Goal: Information Seeking & Learning: Learn about a topic

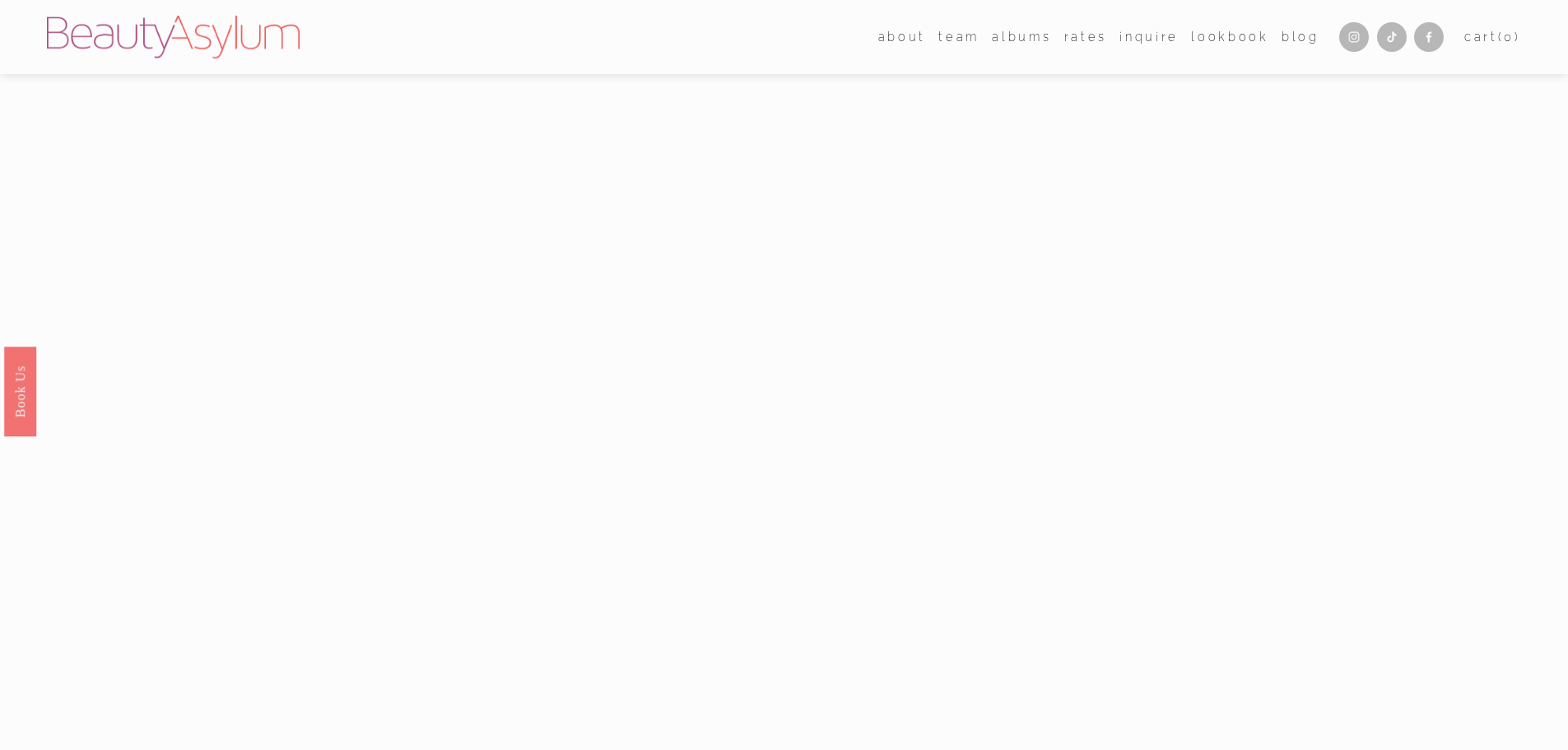
click at [1094, 46] on link "Rates" at bounding box center [1086, 36] width 43 height 24
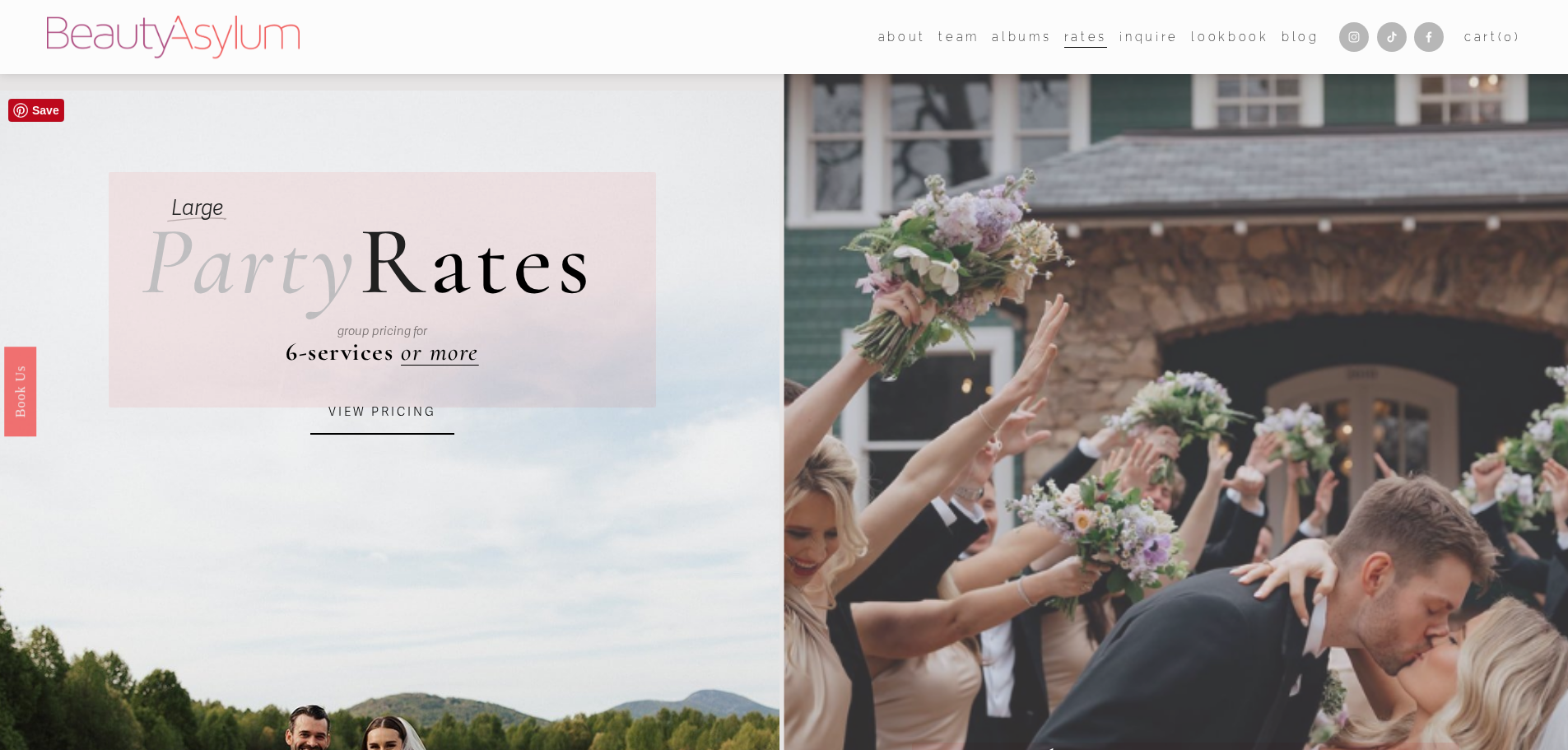
click at [409, 416] on link "VIEW PRICING" at bounding box center [382, 413] width 144 height 45
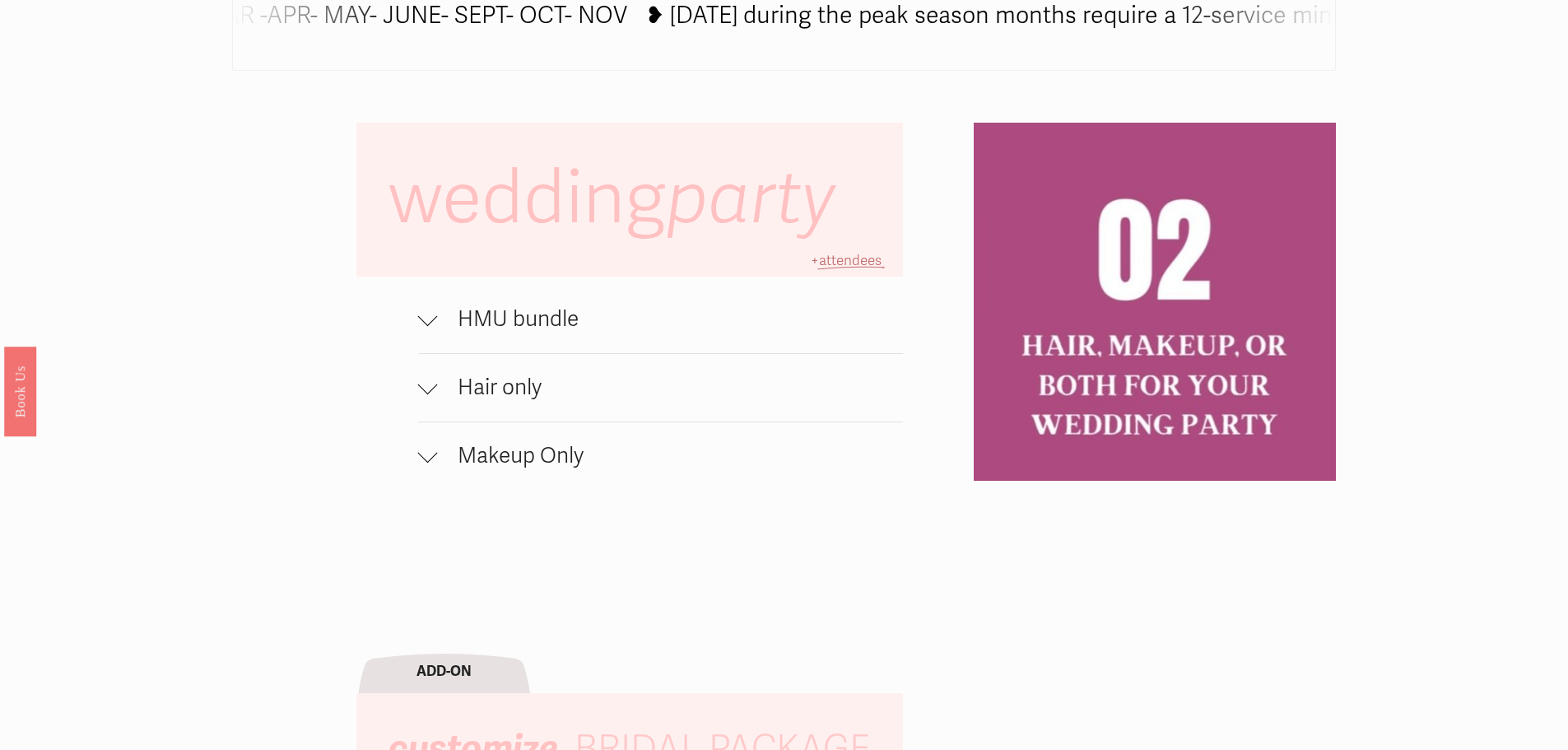
scroll to position [1235, 0]
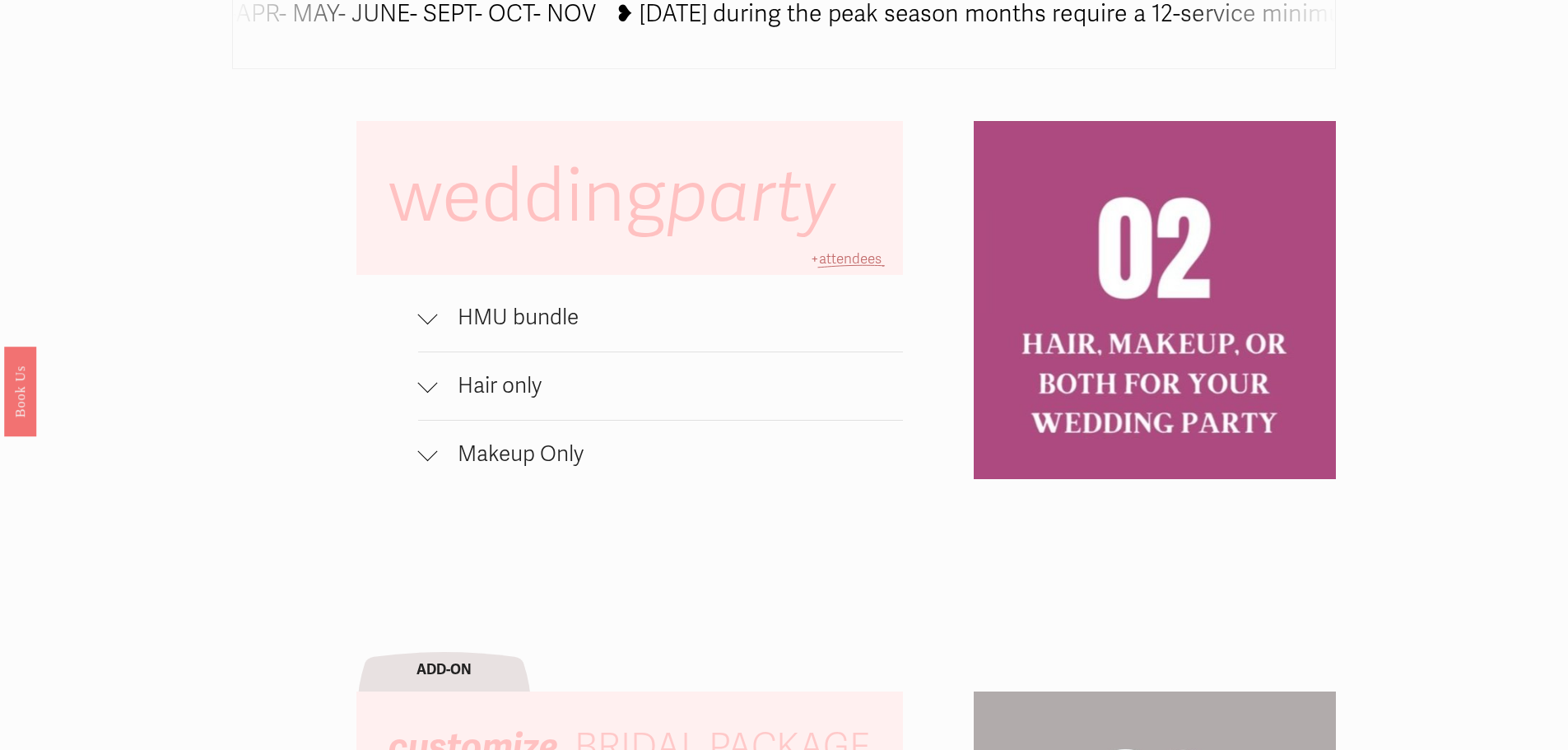
click at [472, 327] on span "HMU bundle" at bounding box center [670, 317] width 466 height 27
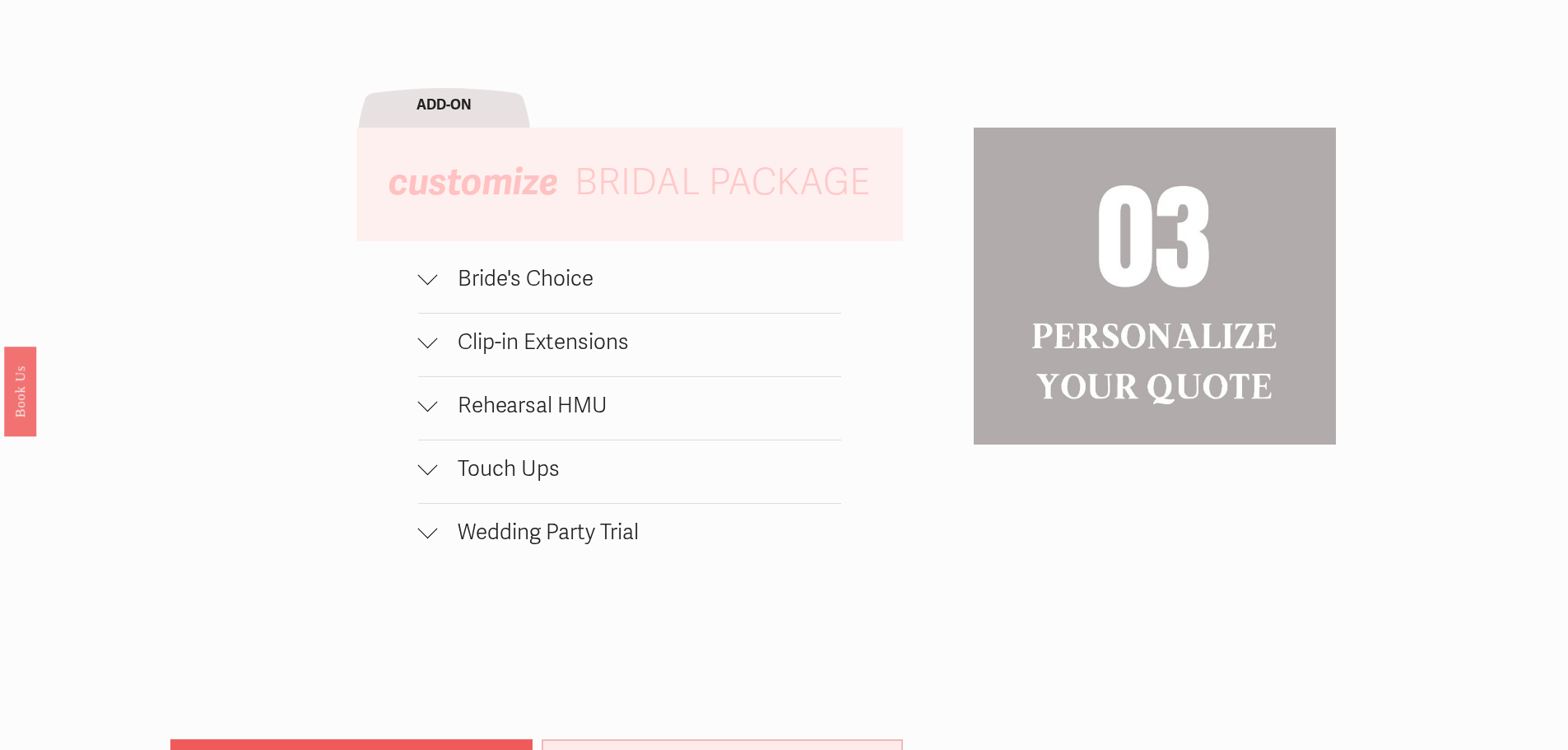
scroll to position [1893, 0]
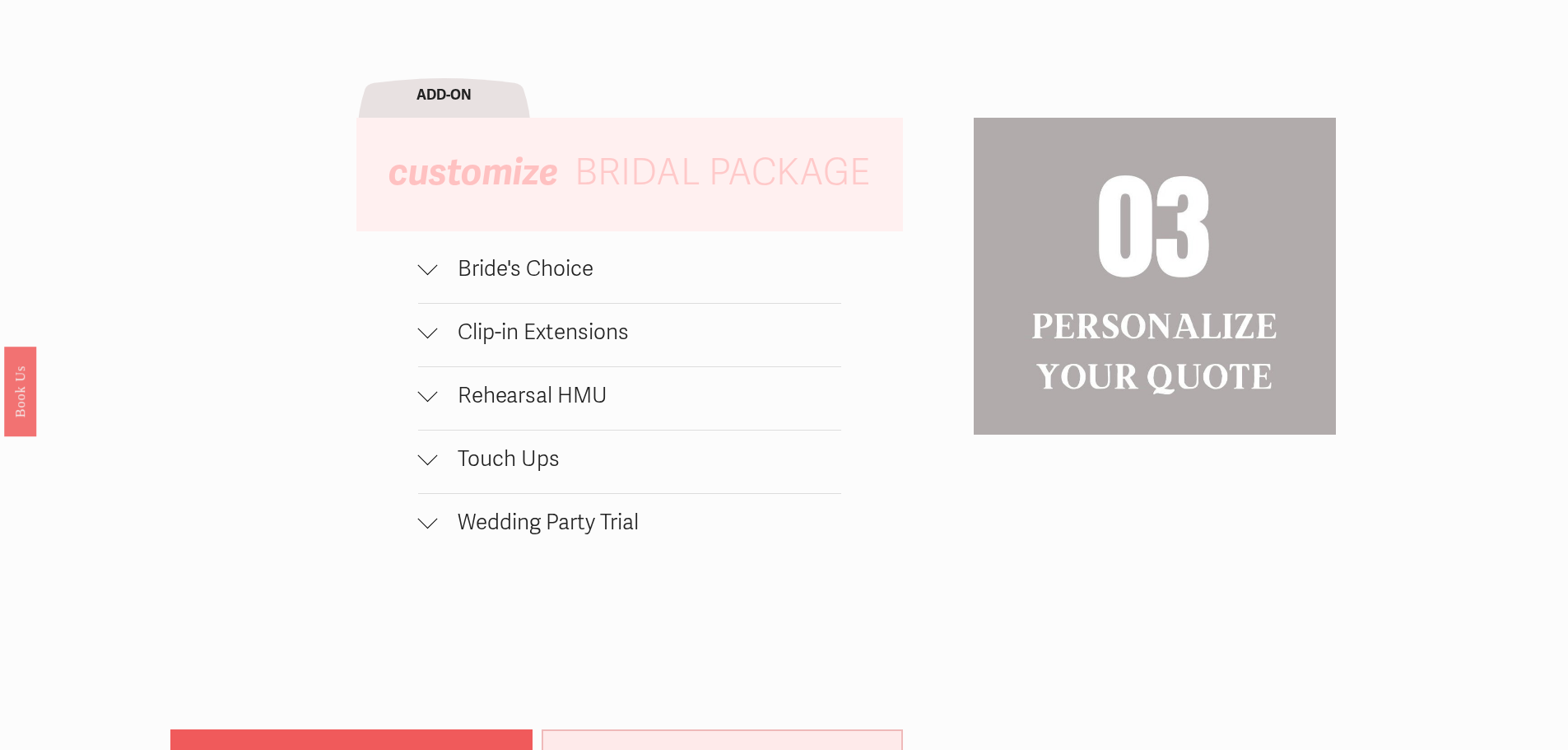
click at [531, 281] on span "Bride's Choice" at bounding box center [639, 269] width 404 height 27
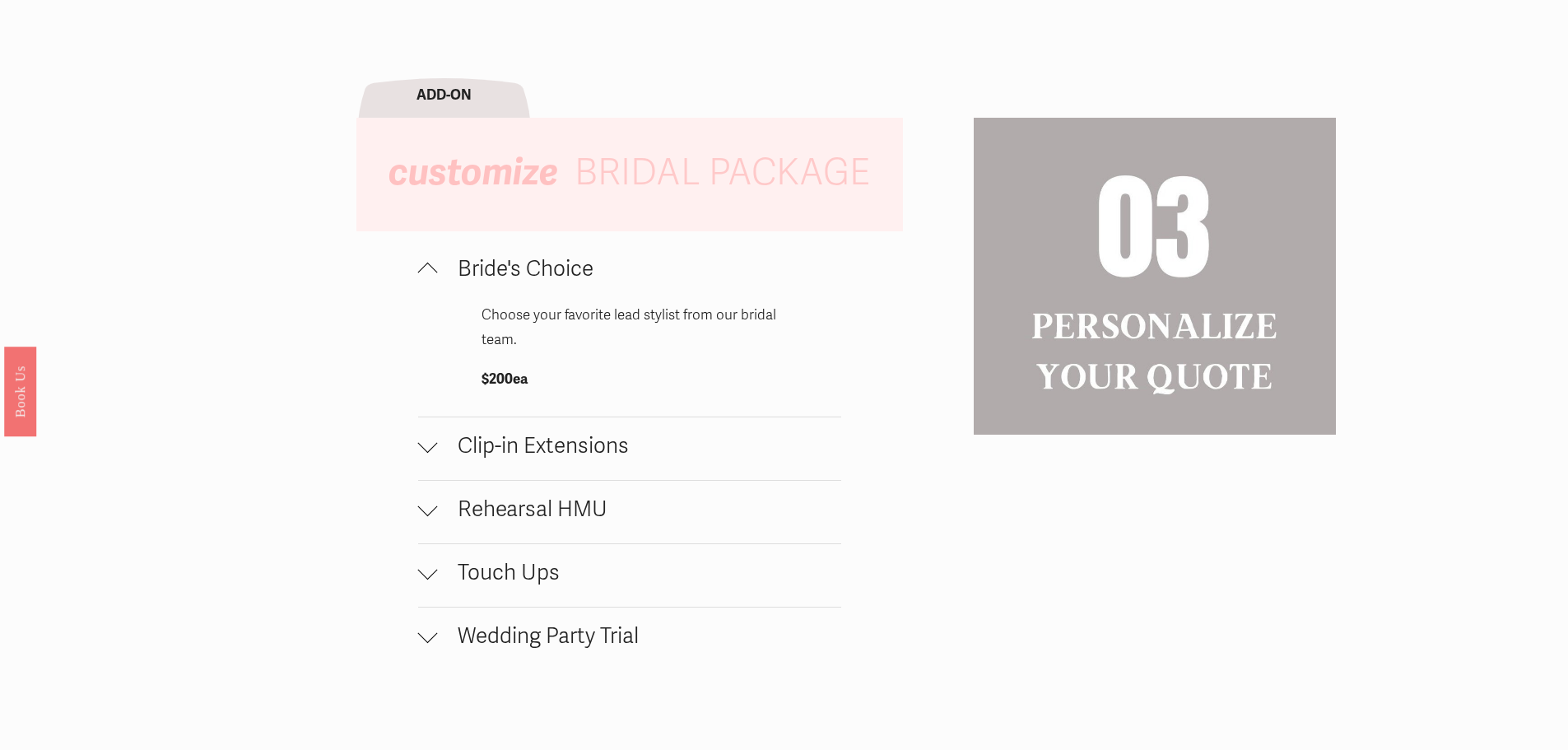
click at [576, 319] on p "Choose your favorite lead stylist from our bridal team." at bounding box center [630, 328] width 297 height 51
click at [570, 351] on p "Choose your favorite lead stylist from our bridal team." at bounding box center [630, 328] width 297 height 51
click at [428, 283] on div at bounding box center [428, 273] width 20 height 20
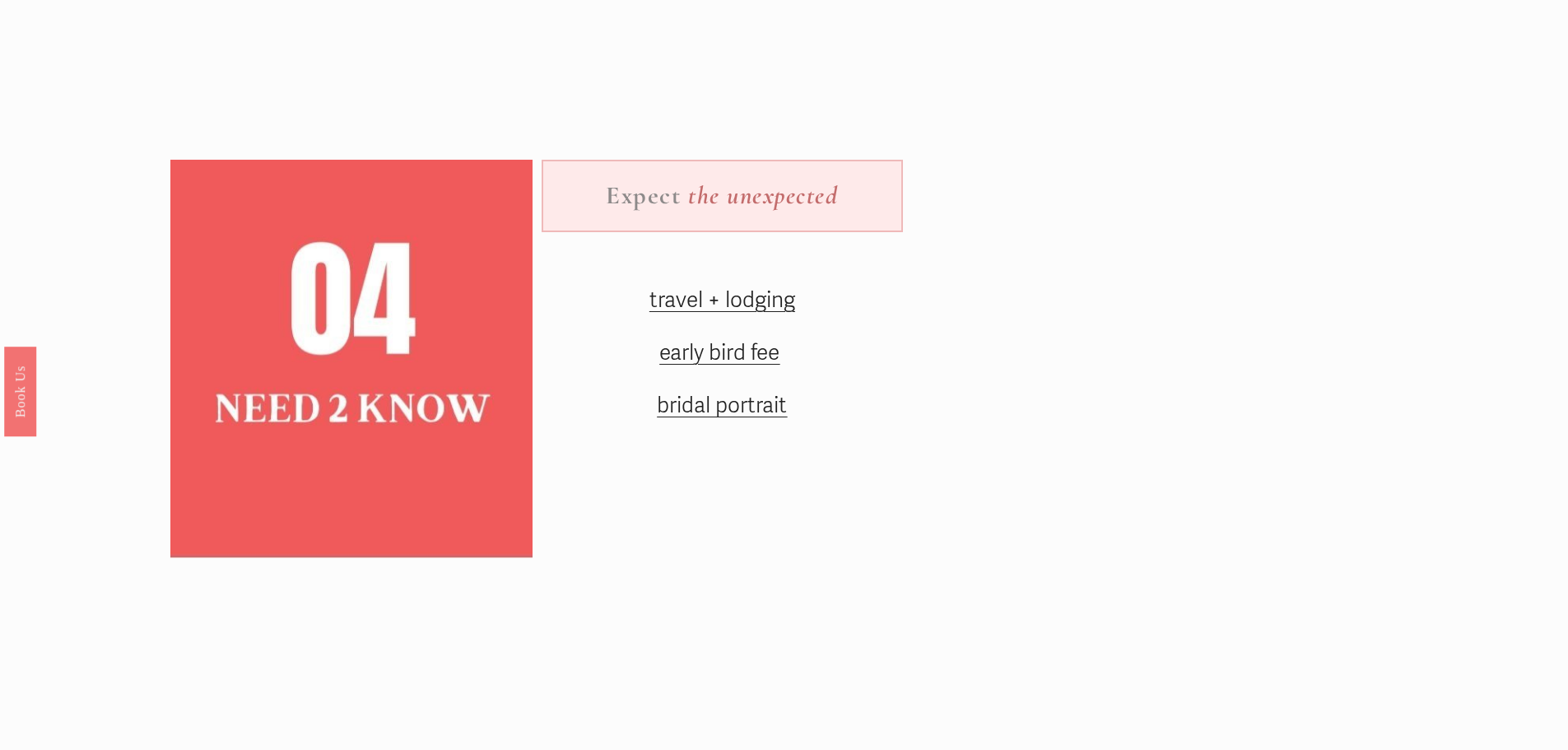
scroll to position [2470, 0]
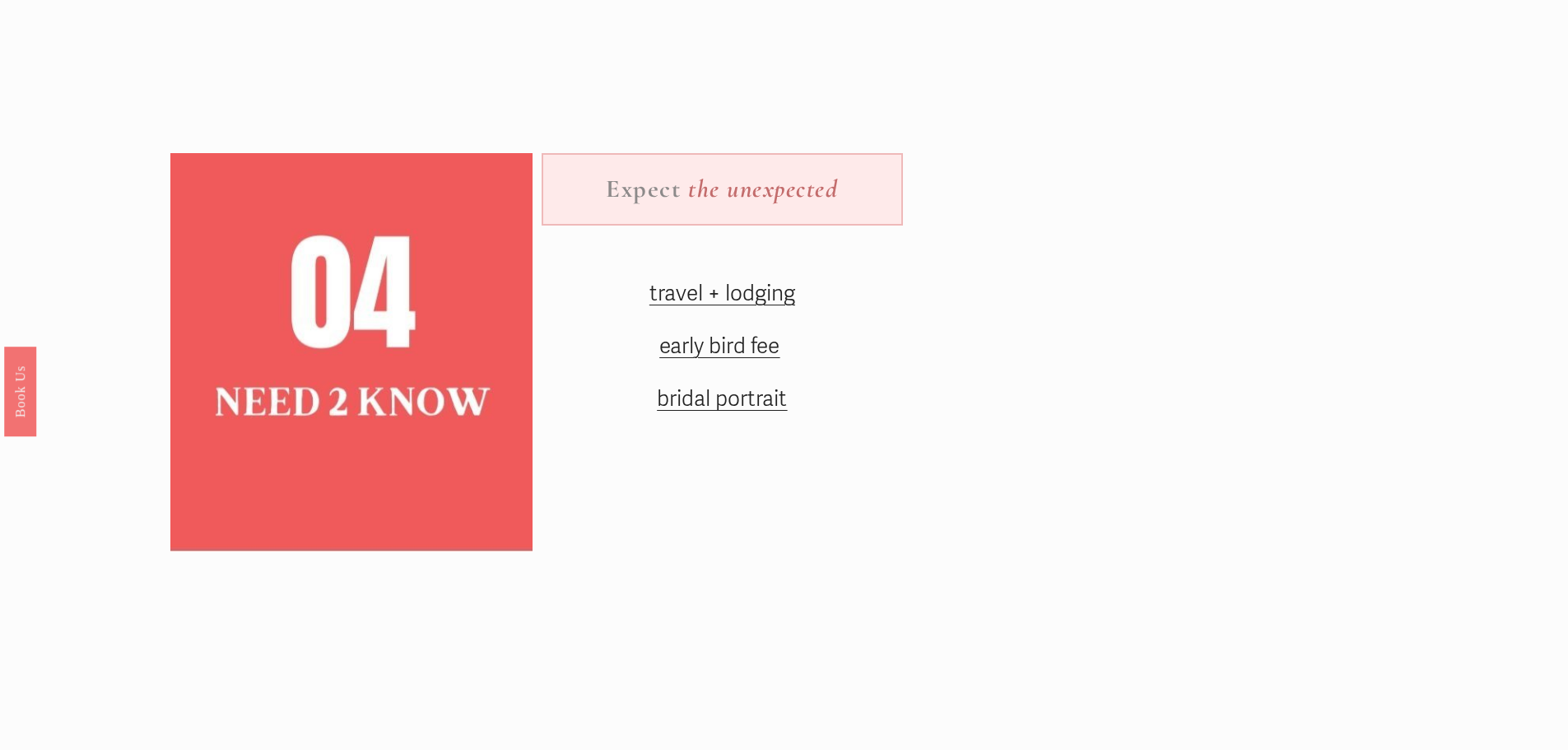
click at [753, 360] on span "early bird fee" at bounding box center [719, 346] width 120 height 27
click at [696, 413] on span "bridal portrait" at bounding box center [722, 399] width 130 height 27
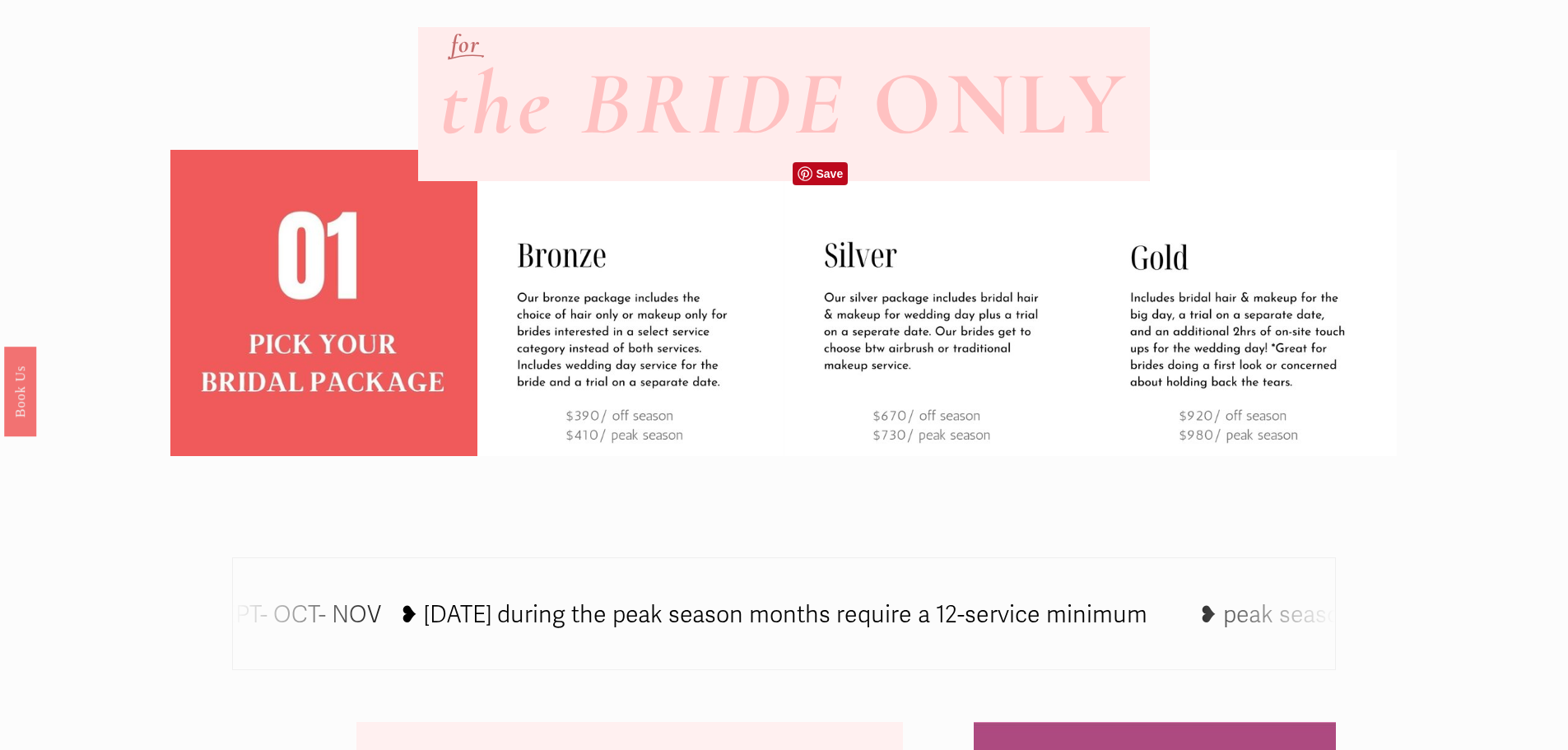
scroll to position [605, 0]
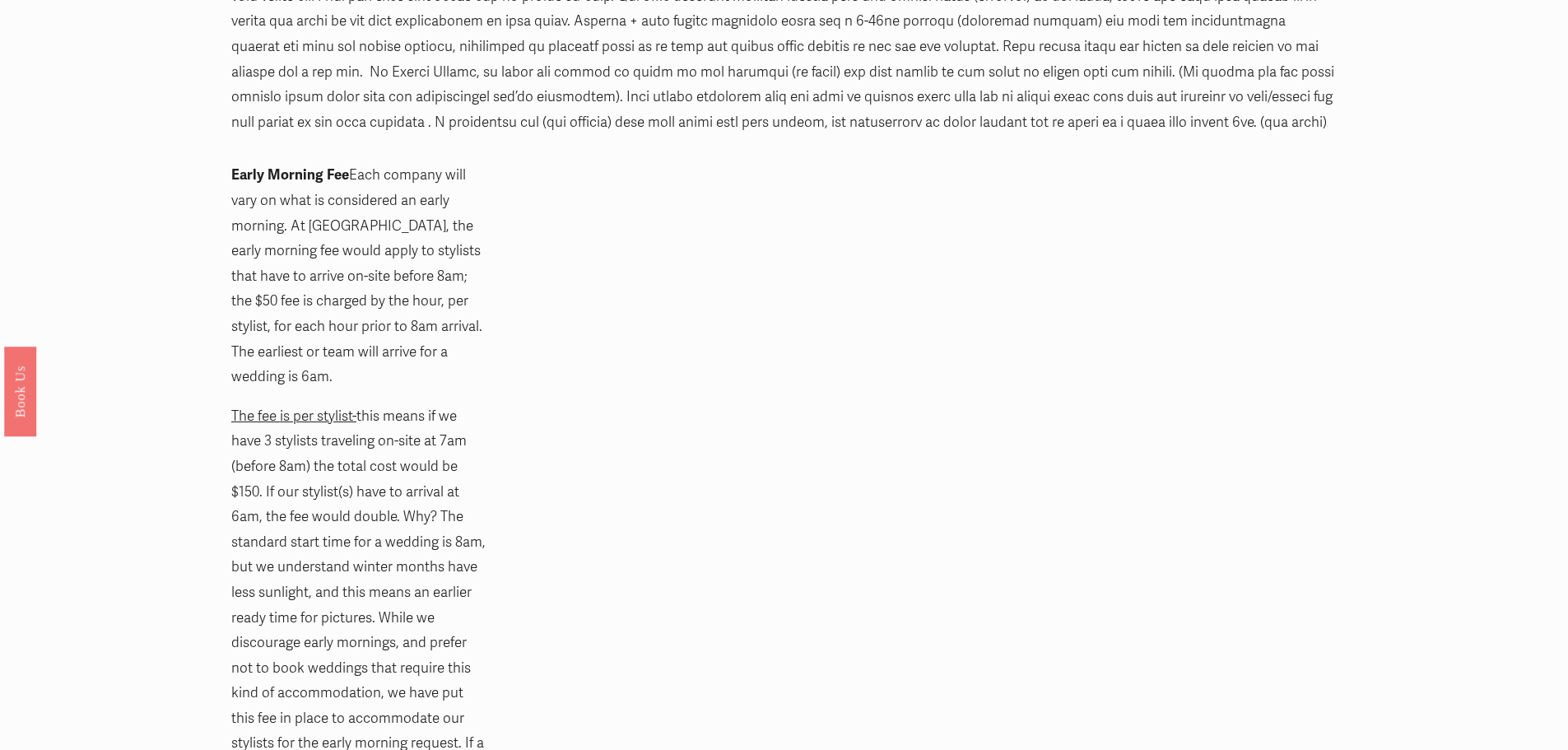
scroll to position [1070, 0]
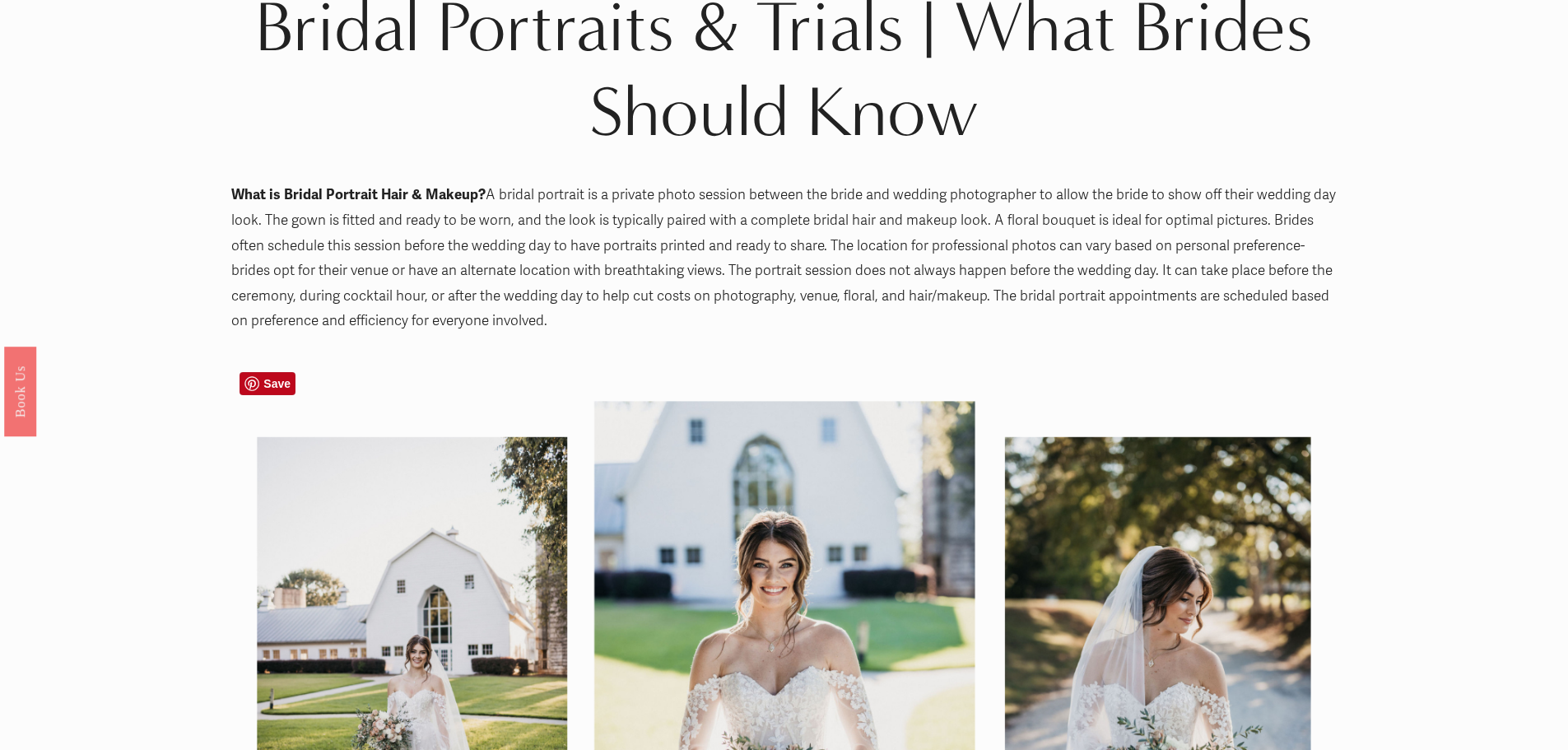
scroll to position [165, 0]
